Goal: Task Accomplishment & Management: Contribute content

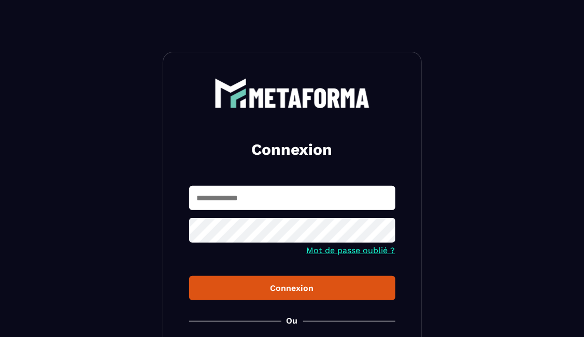
type input "**********"
click at [184, 287] on div "**********" at bounding box center [292, 234] width 259 height 364
click at [217, 285] on div "Connexion" at bounding box center [292, 288] width 190 height 10
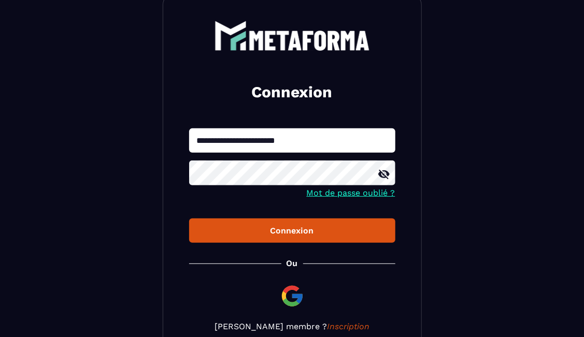
scroll to position [115, 0]
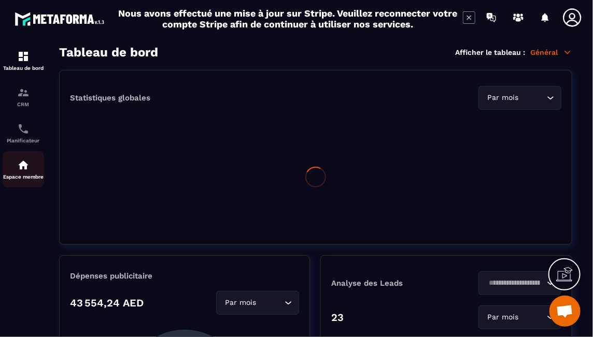
click at [40, 175] on div "Espace membre" at bounding box center [23, 169] width 41 height 21
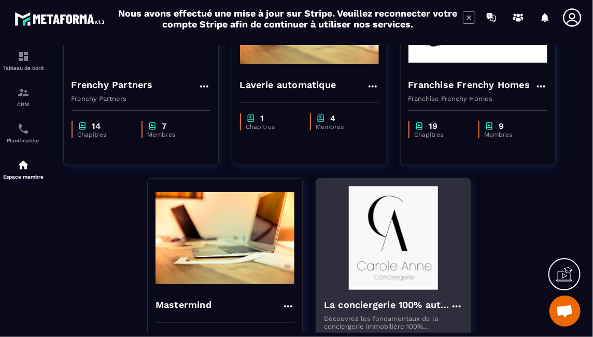
scroll to position [230, 0]
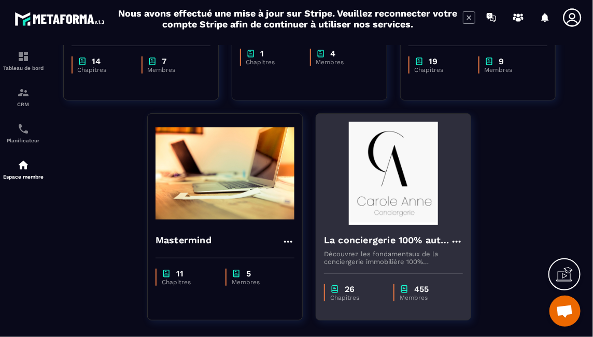
click at [365, 182] on img at bounding box center [393, 174] width 139 height 104
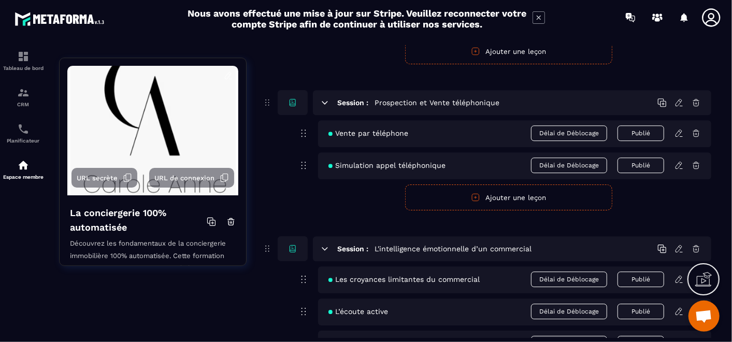
scroll to position [1669, 0]
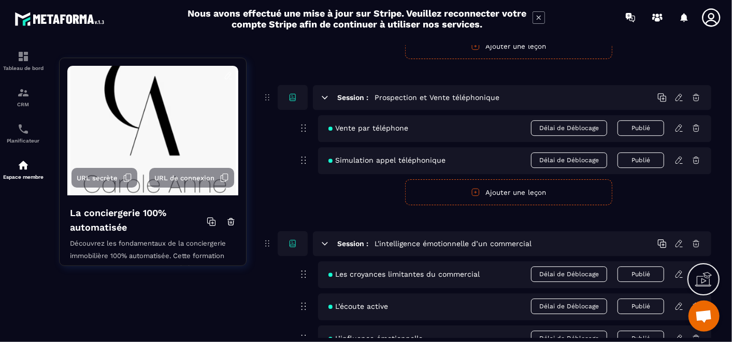
click at [583, 155] on icon at bounding box center [678, 159] width 9 height 9
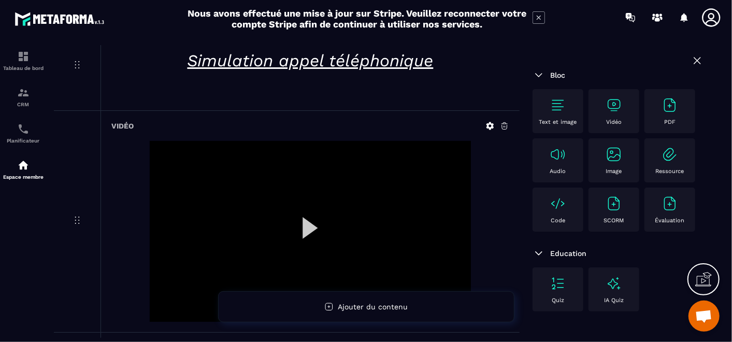
scroll to position [161, 0]
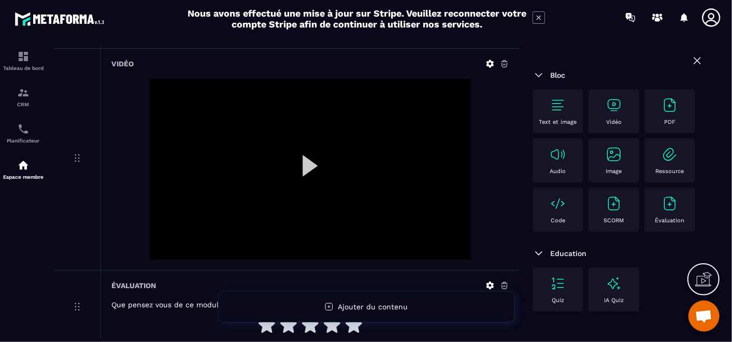
click at [298, 161] on div at bounding box center [310, 169] width 321 height 181
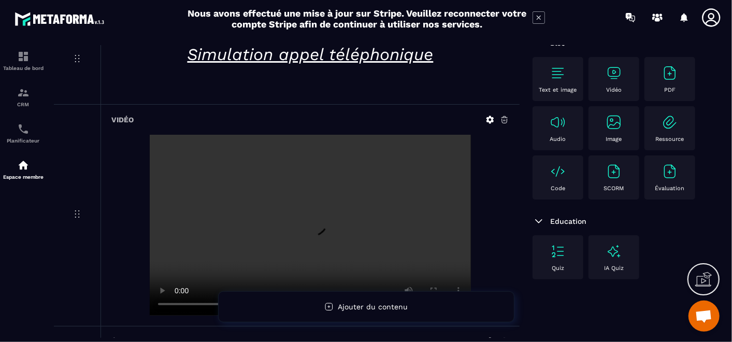
scroll to position [115, 0]
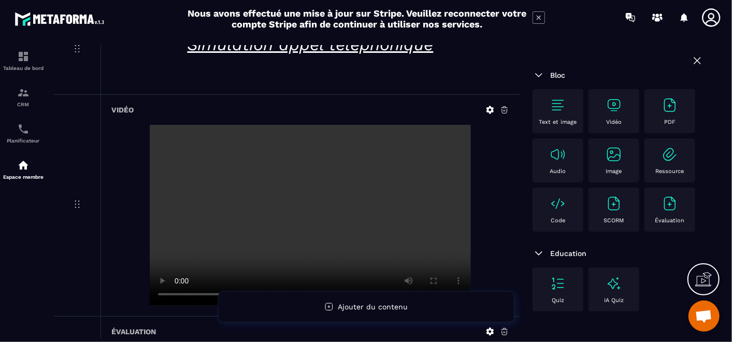
click at [506, 107] on icon at bounding box center [504, 109] width 9 height 9
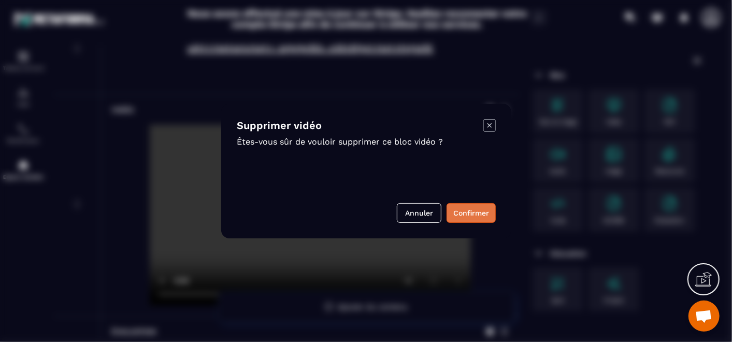
click at [475, 214] on button "Confirmer" at bounding box center [470, 213] width 49 height 20
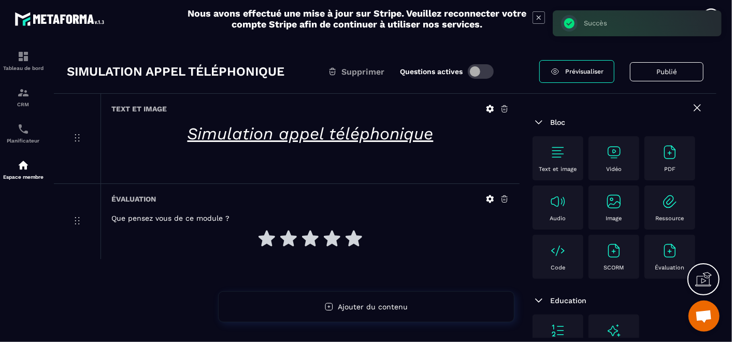
scroll to position [0, 0]
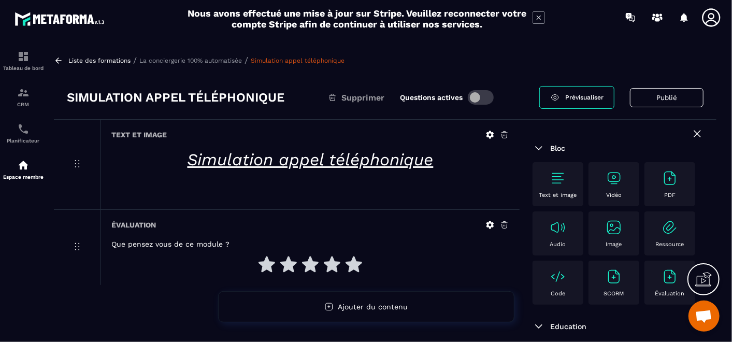
click at [583, 178] on img at bounding box center [613, 178] width 17 height 17
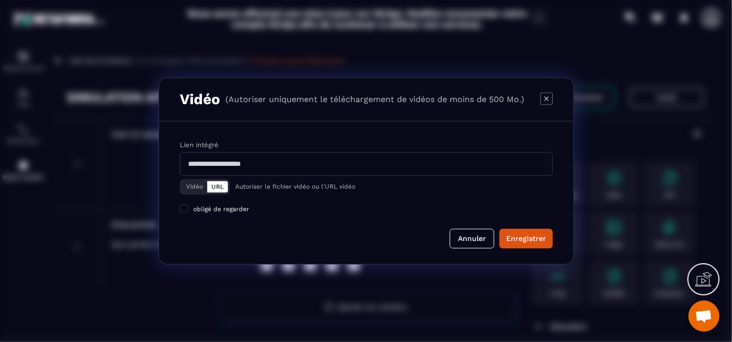
click at [192, 186] on button "Vidéo" at bounding box center [194, 186] width 25 height 11
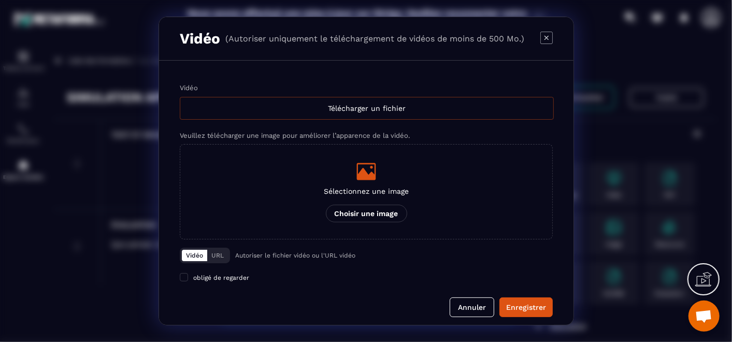
click at [361, 109] on div "Télécharger un fichier" at bounding box center [367, 108] width 374 height 23
click at [0, 0] on input "Vidéo Télécharger un fichier" at bounding box center [0, 0] width 0 height 0
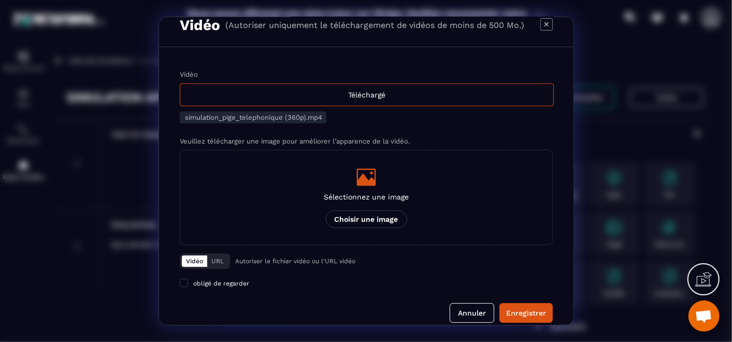
scroll to position [25, 0]
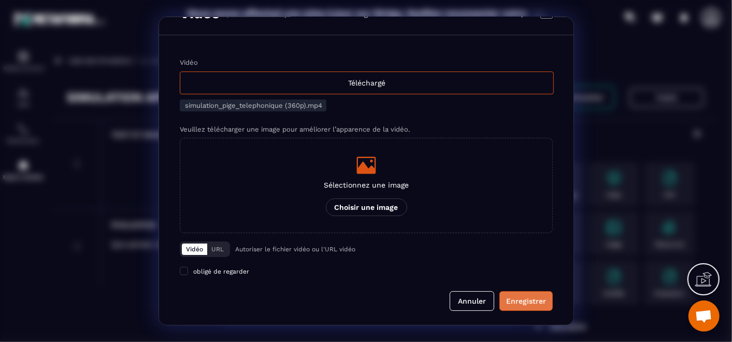
click at [518, 306] on button "Enregistrer" at bounding box center [525, 301] width 53 height 20
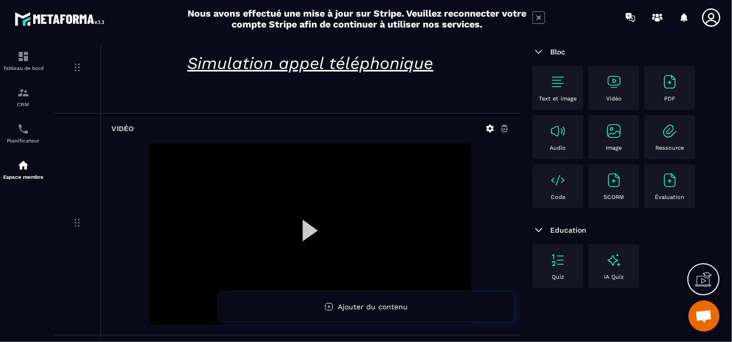
scroll to position [0, 0]
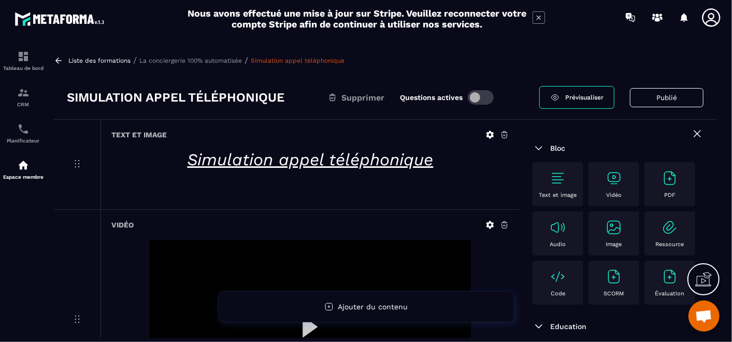
click at [193, 57] on p "La conciergerie 100% automatisée" at bounding box center [190, 60] width 103 height 7
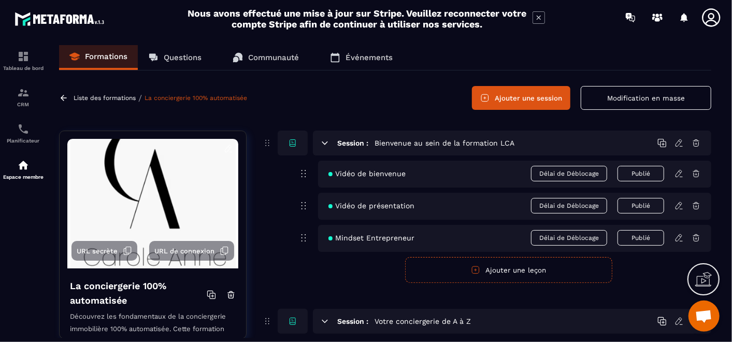
click at [184, 57] on p "Questions" at bounding box center [183, 57] width 38 height 9
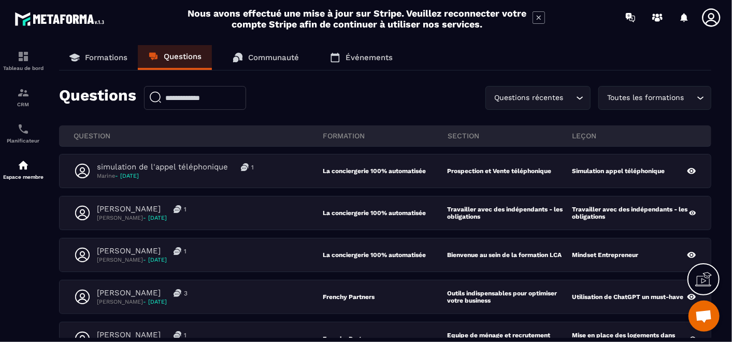
click at [583, 99] on div "Toutes les formations" at bounding box center [649, 97] width 91 height 11
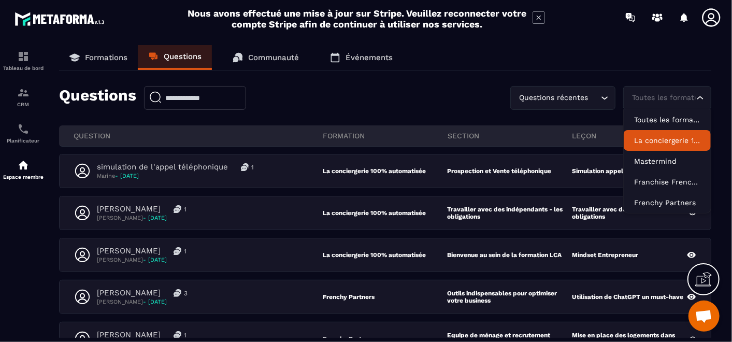
click at [583, 149] on li "La conciergerie 100% automatisée" at bounding box center [667, 140] width 87 height 21
